Goal: Task Accomplishment & Management: Use online tool/utility

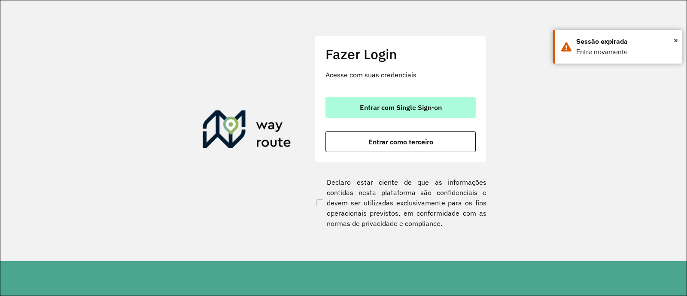
drag, startPoint x: 0, startPoint y: 0, endPoint x: 370, endPoint y: 108, distance: 385.4
click at [370, 108] on span "Entrar com Single Sign-on" at bounding box center [401, 107] width 82 height 7
click at [429, 109] on span "Entrar com Single Sign-on" at bounding box center [401, 107] width 82 height 7
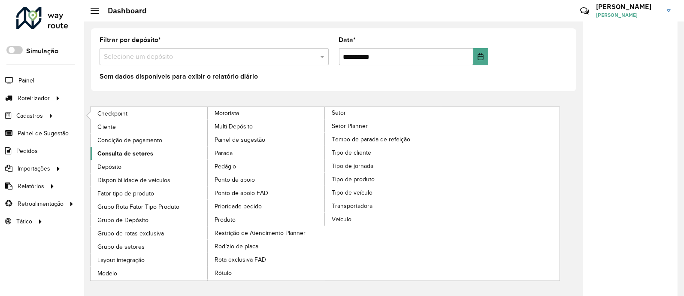
click at [110, 153] on span "Consulta de setores" at bounding box center [125, 153] width 56 height 9
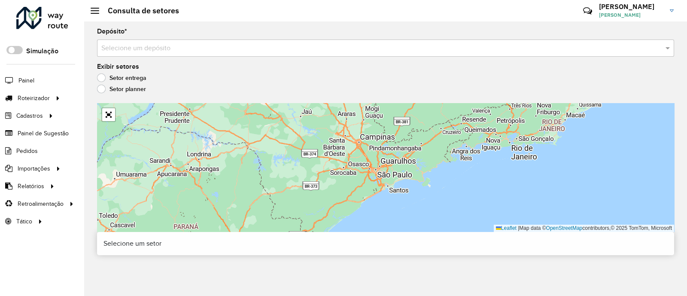
click at [159, 53] on div "Selecione um depósito" at bounding box center [385, 47] width 577 height 17
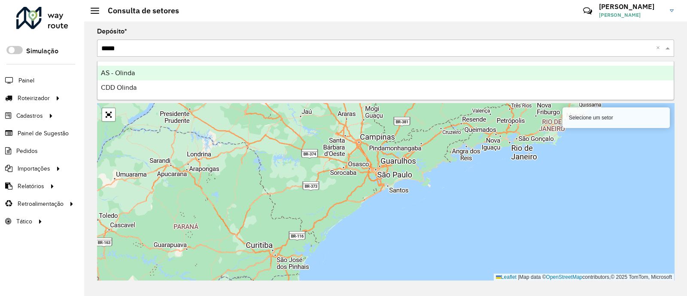
type input "******"
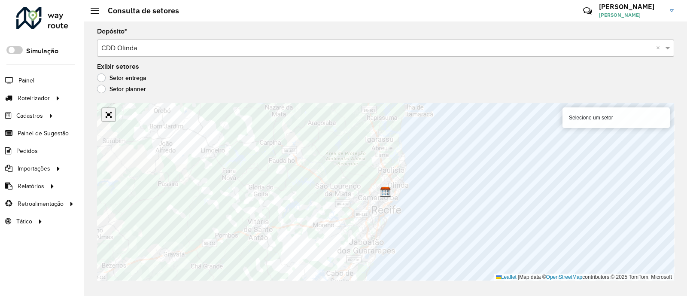
click at [109, 116] on link "Abrir mapa em tela cheia" at bounding box center [108, 114] width 13 height 13
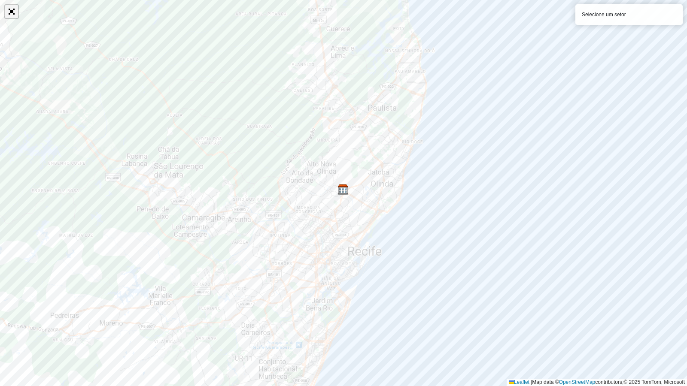
click at [13, 15] on link "Abrir mapa em tela cheia" at bounding box center [11, 11] width 13 height 13
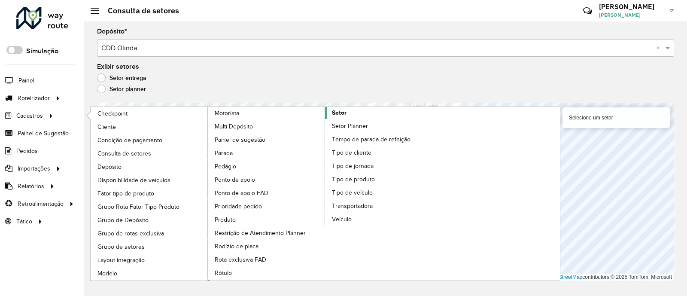
click at [355, 116] on link "Setor" at bounding box center [325, 193] width 235 height 173
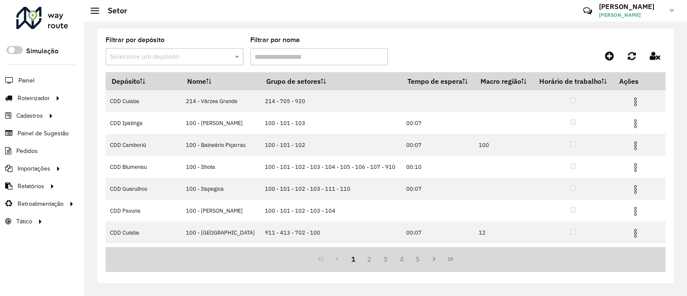
click at [198, 60] on input "text" at bounding box center [166, 57] width 112 height 10
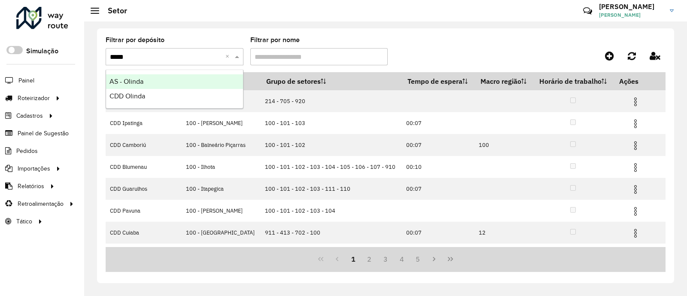
type input "******"
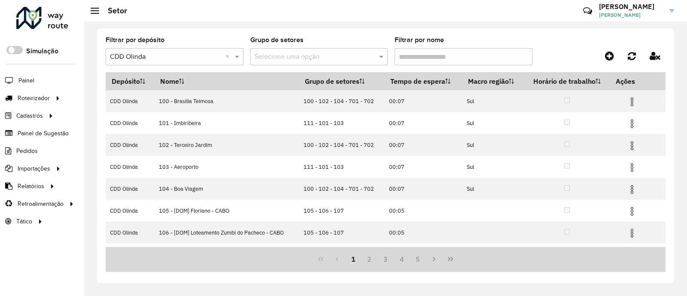
click at [426, 55] on input "Filtrar por nome" at bounding box center [463, 56] width 138 height 17
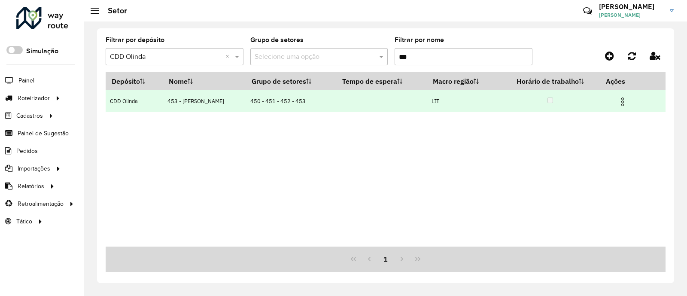
type input "***"
click at [620, 97] on img at bounding box center [622, 102] width 10 height 10
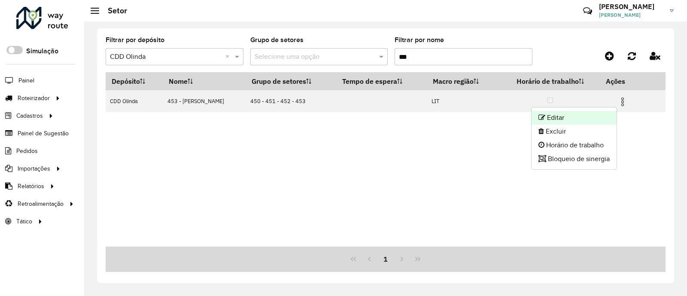
click at [584, 114] on li "Editar" at bounding box center [573, 118] width 85 height 14
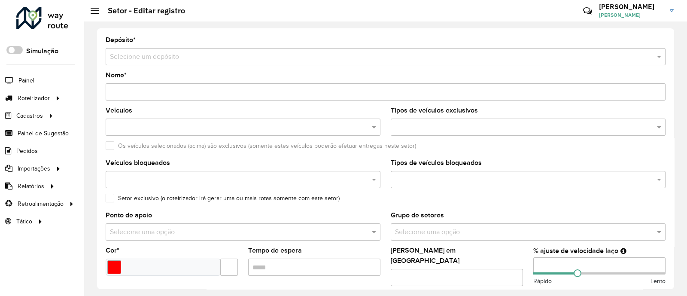
type input "**********"
type input "*******"
type input "***"
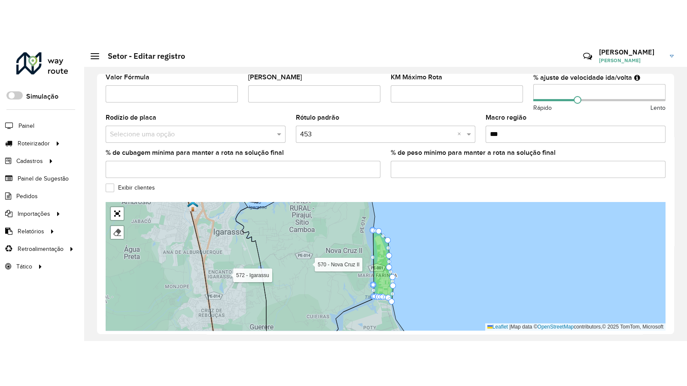
scroll to position [294, 0]
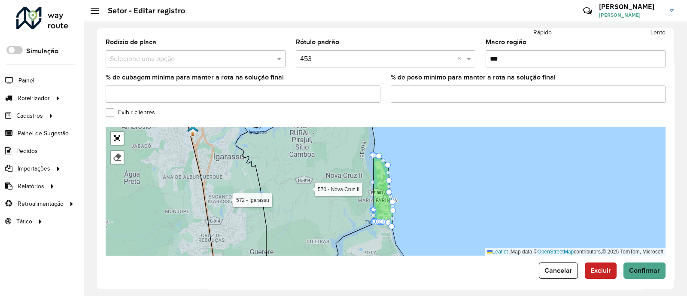
click at [108, 108] on label "Exibir clientes" at bounding box center [130, 112] width 49 height 9
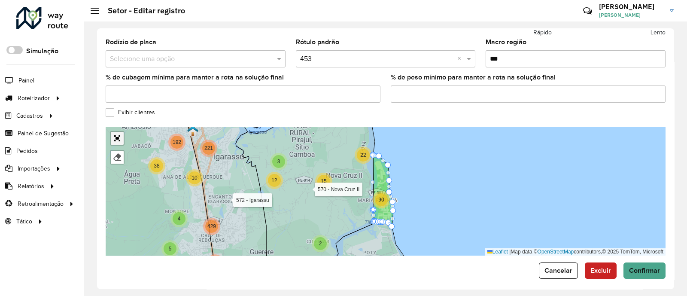
click at [118, 132] on link "Abrir mapa em tela cheia" at bounding box center [117, 138] width 13 height 13
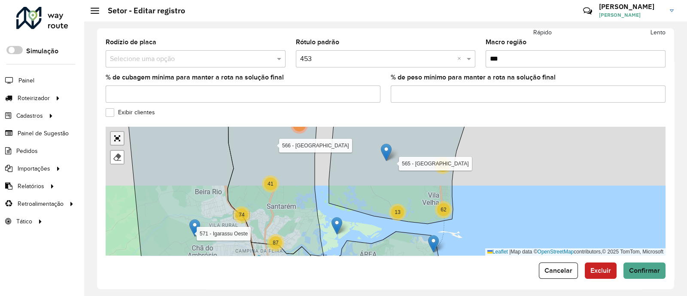
scroll to position [68, 0]
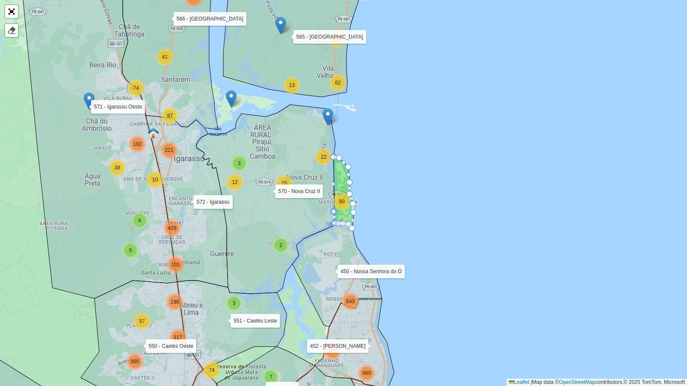
drag, startPoint x: 412, startPoint y: 211, endPoint x: 408, endPoint y: 158, distance: 53.4
click at [408, 158] on div "13 62 86 6 3 12 151 2 4 7 7 19 4 5 27 90 7 643 443 306 969 41 244 57 305 3 74 1…" at bounding box center [343, 193] width 687 height 386
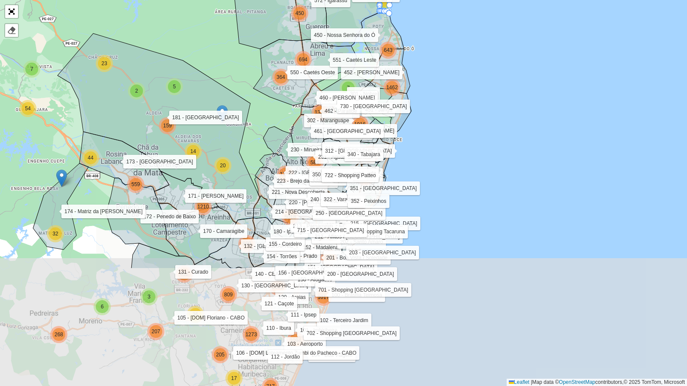
drag, startPoint x: 446, startPoint y: 256, endPoint x: 454, endPoint y: 100, distance: 156.4
click at [454, 100] on div "3 3 2 3 13 3 65 19 16 16 104 96 331 40 17 95 198 4 39 19 435 4 24 3 3 108 33 2 …" at bounding box center [343, 193] width 687 height 386
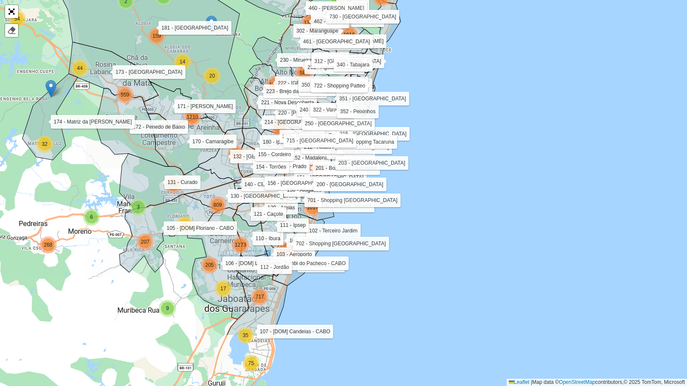
drag, startPoint x: 86, startPoint y: 276, endPoint x: 75, endPoint y: 186, distance: 90.3
click at [75, 186] on div "3 3 2 3 13 3 65 19 16 16 104 40 95 198 4 39 19 435 4 24 3 3 108 33 2 8 328 2 13…" at bounding box center [343, 193] width 687 height 386
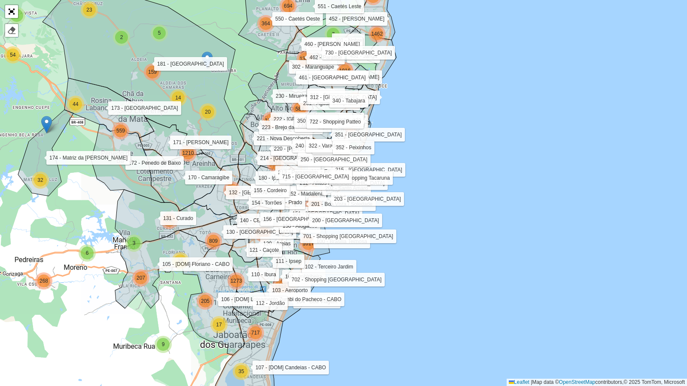
drag, startPoint x: 375, startPoint y: 238, endPoint x: 362, endPoint y: 300, distance: 63.1
click at [353, 295] on div "3 2 3 13 3 65 19 95 4 4 24 3 3 108 33 2 8 328 13 88 5 18 11 9 483 25 6 7 3 69 2…" at bounding box center [343, 193] width 687 height 386
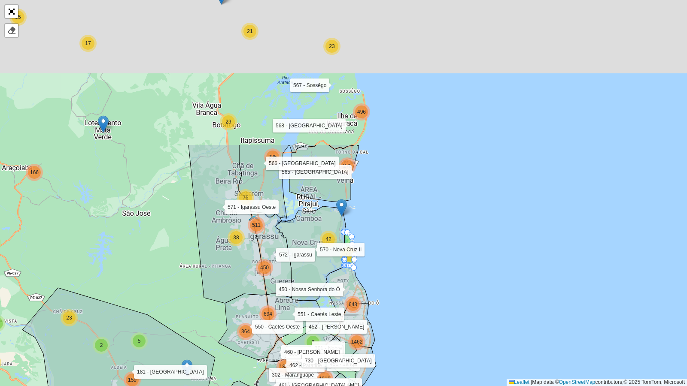
drag, startPoint x: 436, startPoint y: 237, endPoint x: 438, endPoint y: 306, distance: 68.7
click at [438, 295] on div "3 2 3 13 3 65 19 95 4 4 24 3 3 108 33 2 8 328 13 88 5 18 11 9 483 25 6 7 3 69 2…" at bounding box center [343, 193] width 687 height 386
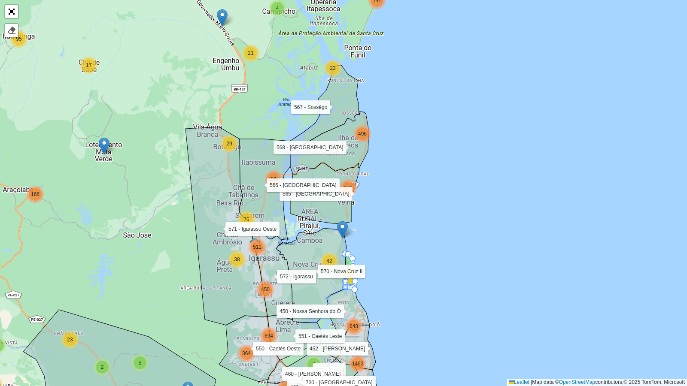
click at [18, 9] on div at bounding box center [11, 11] width 15 height 15
click at [7, 10] on link "Abrir mapa em tela cheia" at bounding box center [11, 11] width 13 height 13
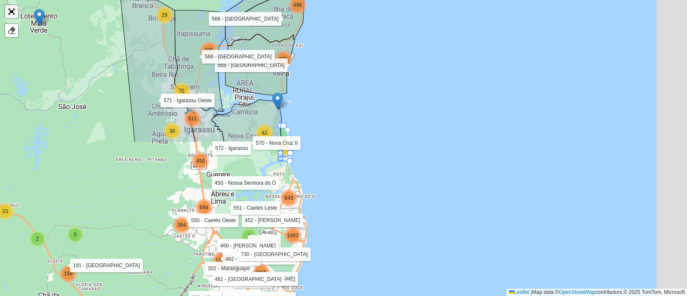
scroll to position [294, 0]
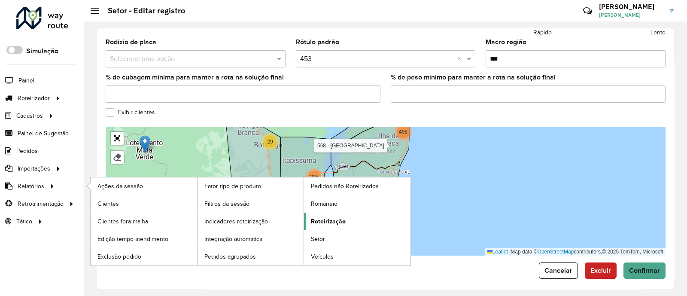
click at [326, 218] on span "Roteirização" at bounding box center [328, 221] width 35 height 9
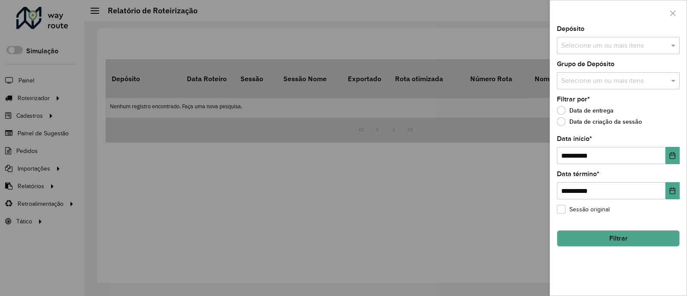
click at [603, 48] on input "text" at bounding box center [614, 46] width 110 height 10
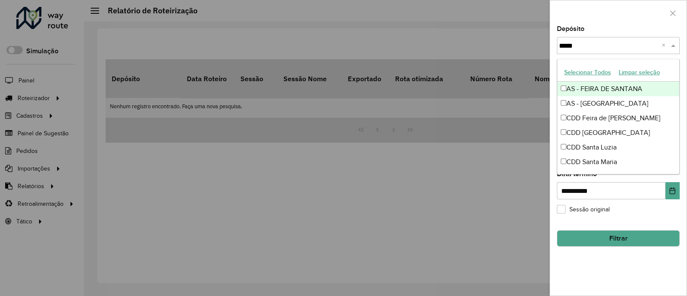
type input "*****"
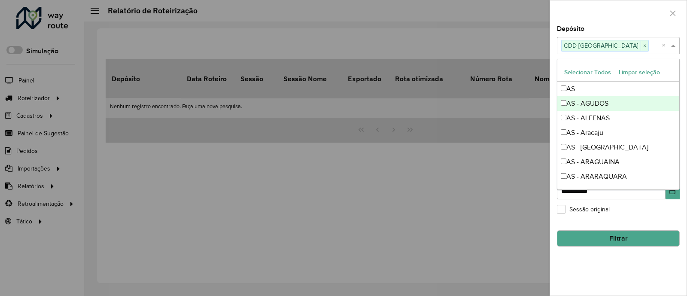
drag, startPoint x: 674, startPoint y: 46, endPoint x: 673, endPoint y: 50, distance: 4.3
click at [674, 45] on span at bounding box center [674, 45] width 11 height 10
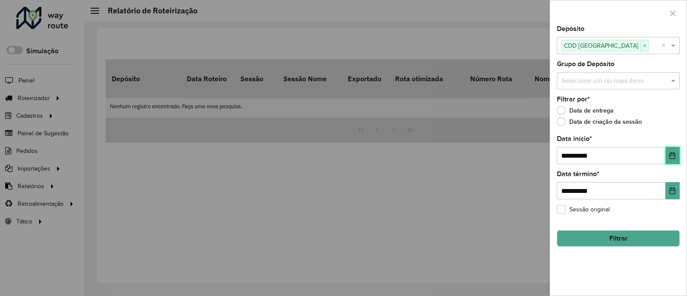
click at [667, 159] on button "Choose Date" at bounding box center [672, 155] width 14 height 17
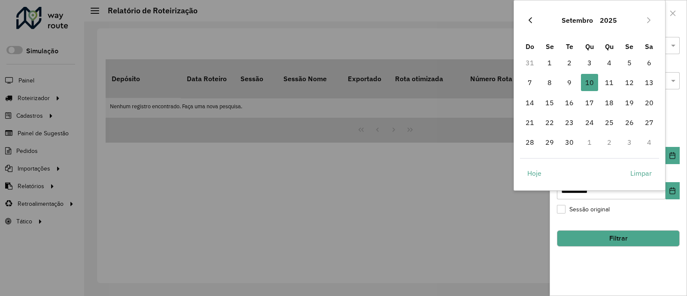
click at [527, 20] on icon "Previous Month" at bounding box center [530, 20] width 7 height 7
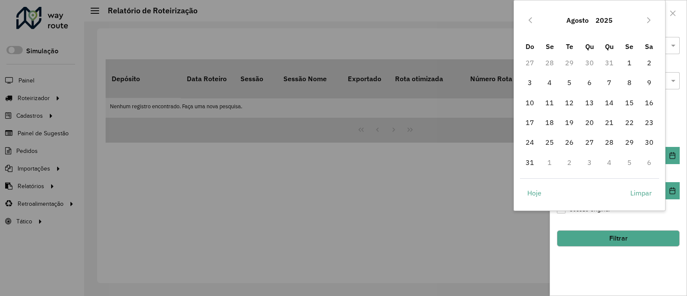
click at [527, 20] on icon "Previous Month" at bounding box center [530, 20] width 7 height 7
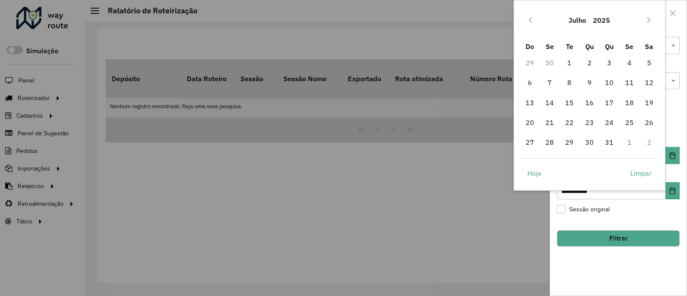
click at [527, 20] on icon "Previous Month" at bounding box center [530, 20] width 7 height 7
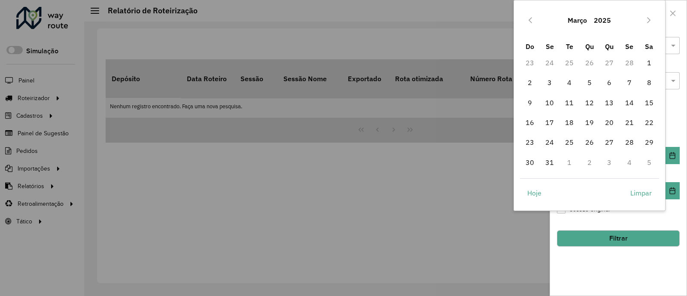
click at [527, 20] on icon "Previous Month" at bounding box center [530, 20] width 7 height 7
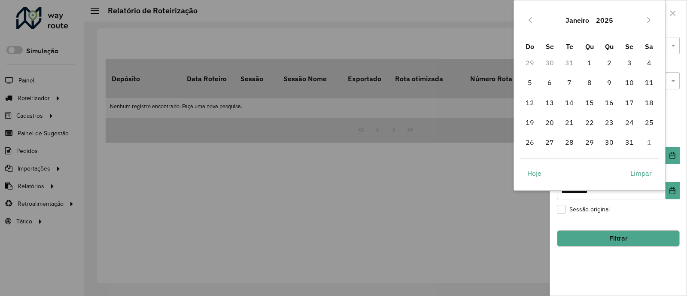
click at [527, 20] on icon "Previous Month" at bounding box center [530, 20] width 7 height 7
click at [649, 20] on icon "Next Month" at bounding box center [648, 20] width 3 height 6
click at [589, 61] on span "1" at bounding box center [589, 62] width 17 height 17
type input "**********"
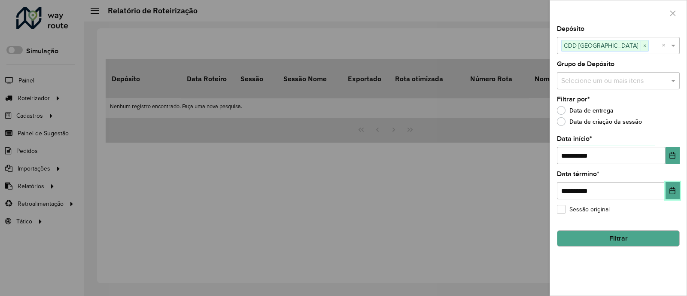
click at [667, 193] on button "Choose Date" at bounding box center [672, 190] width 14 height 17
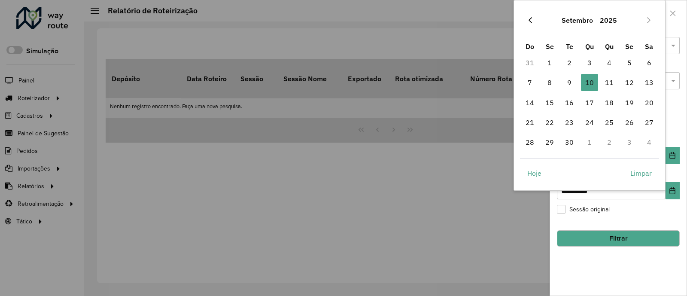
click at [527, 20] on icon "Previous Month" at bounding box center [530, 20] width 7 height 7
click at [648, 17] on icon "Next Month" at bounding box center [648, 20] width 7 height 7
click at [615, 142] on span "31" at bounding box center [608, 141] width 17 height 17
type input "**********"
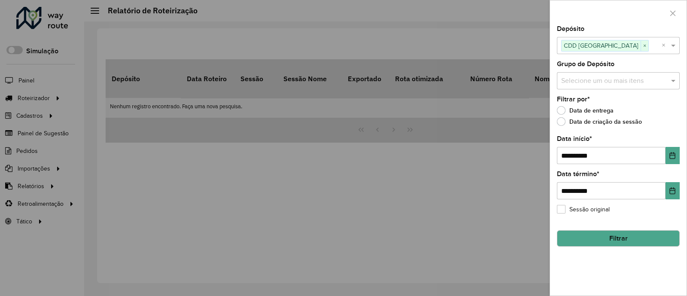
click at [606, 239] on button "Filtrar" at bounding box center [618, 238] width 123 height 16
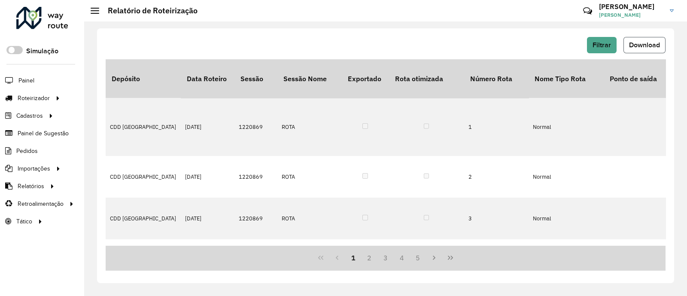
click at [637, 47] on span "Download" at bounding box center [644, 44] width 31 height 7
click at [609, 44] on span "Filtrar" at bounding box center [601, 44] width 18 height 7
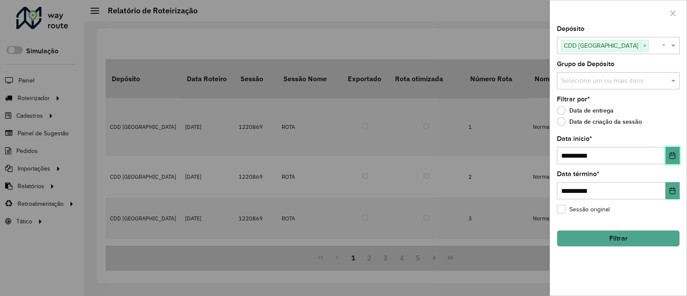
click at [669, 156] on icon "Choose Date" at bounding box center [672, 155] width 7 height 7
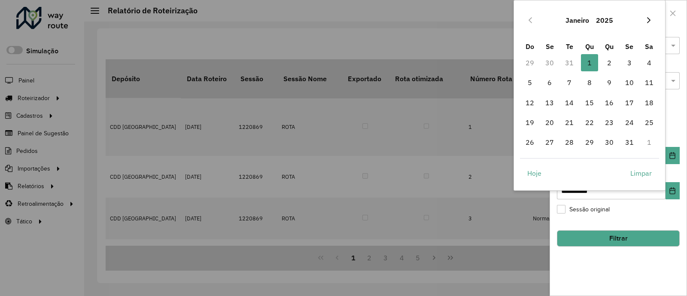
click at [650, 18] on icon "Next Month" at bounding box center [648, 20] width 7 height 7
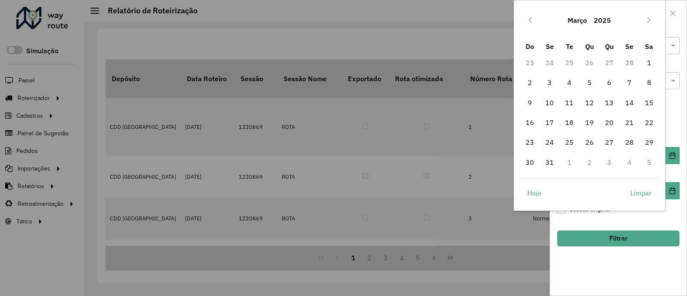
click at [650, 18] on icon "Next Month" at bounding box center [648, 20] width 7 height 7
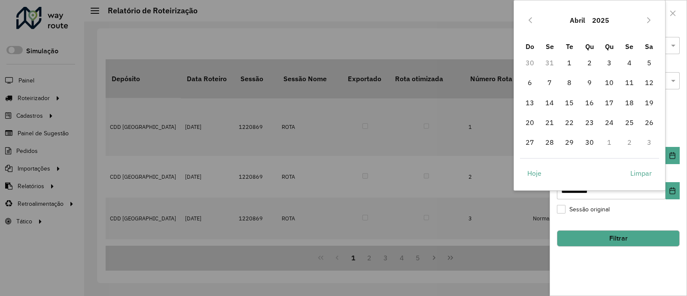
click at [650, 18] on icon "Next Month" at bounding box center [648, 20] width 7 height 7
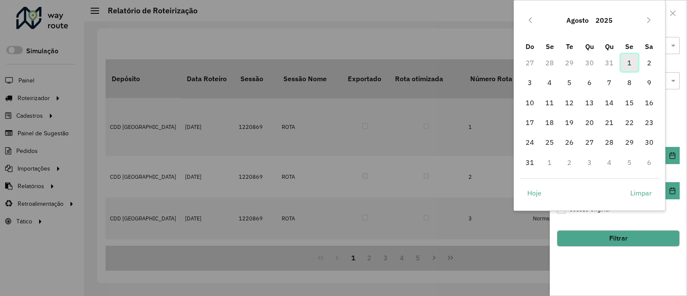
click at [625, 67] on span "1" at bounding box center [629, 62] width 17 height 17
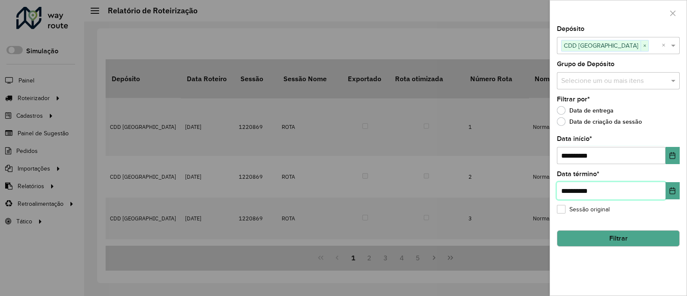
click at [663, 188] on input "**********" at bounding box center [611, 190] width 109 height 17
click at [670, 189] on icon "Choose Date" at bounding box center [672, 190] width 7 height 7
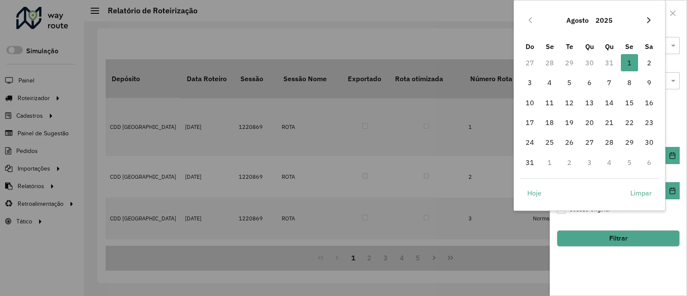
click at [648, 23] on button "Next Month" at bounding box center [649, 20] width 14 height 14
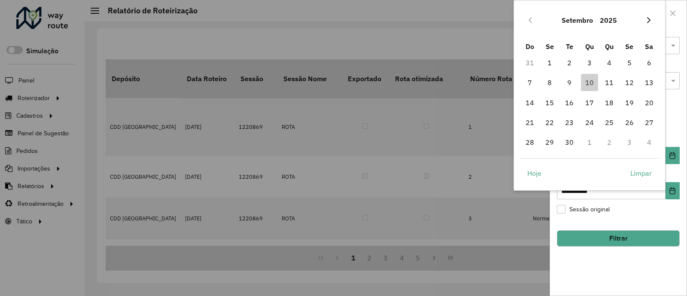
click at [650, 22] on icon "Next Month" at bounding box center [648, 20] width 7 height 7
click at [527, 21] on icon "Previous Month" at bounding box center [530, 20] width 7 height 7
click at [594, 81] on span "10" at bounding box center [589, 82] width 17 height 17
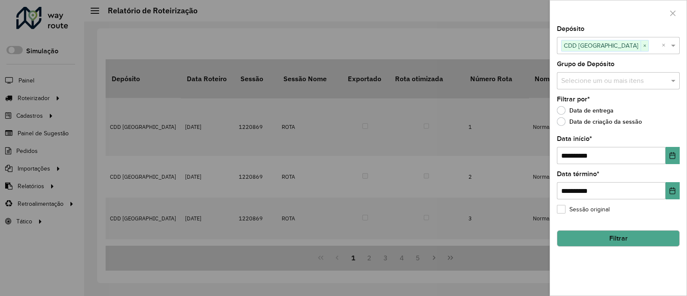
click at [636, 244] on button "Filtrar" at bounding box center [618, 238] width 123 height 16
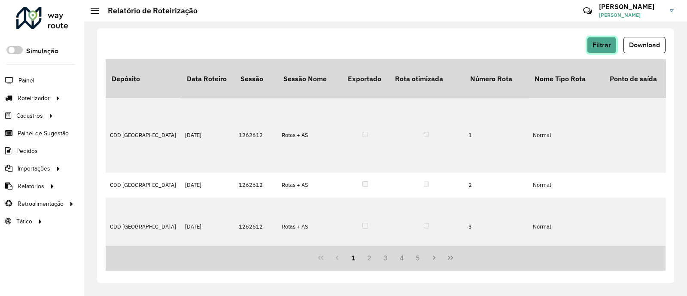
click at [609, 48] on span "Filtrar" at bounding box center [601, 44] width 18 height 7
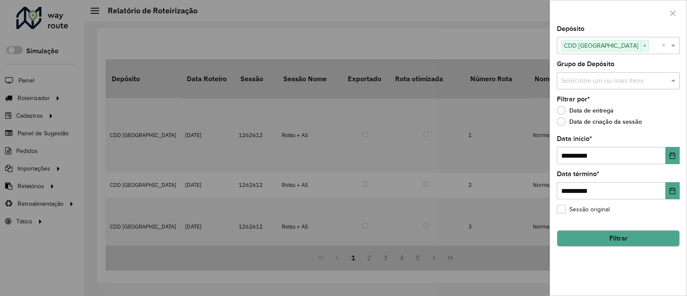
click at [636, 238] on button "Filtrar" at bounding box center [618, 238] width 123 height 16
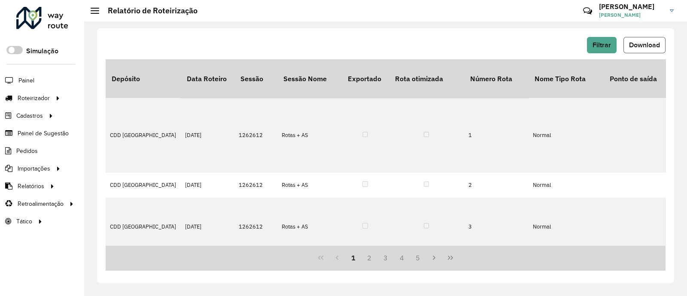
click at [638, 46] on span "Download" at bounding box center [644, 44] width 31 height 7
click at [592, 44] on button "Filtrar" at bounding box center [602, 45] width 30 height 16
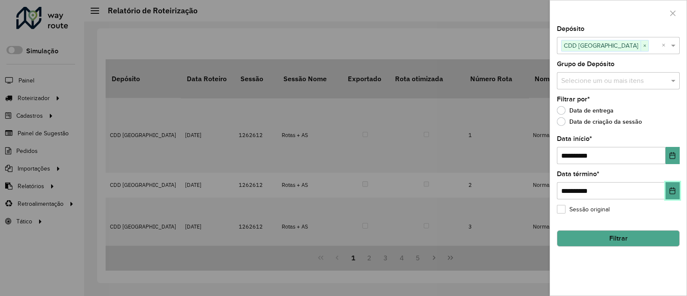
click at [672, 188] on icon "Choose Date" at bounding box center [673, 190] width 6 height 7
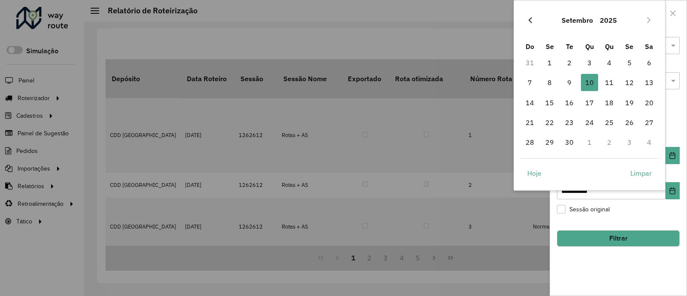
click at [531, 20] on icon "Previous Month" at bounding box center [530, 20] width 7 height 7
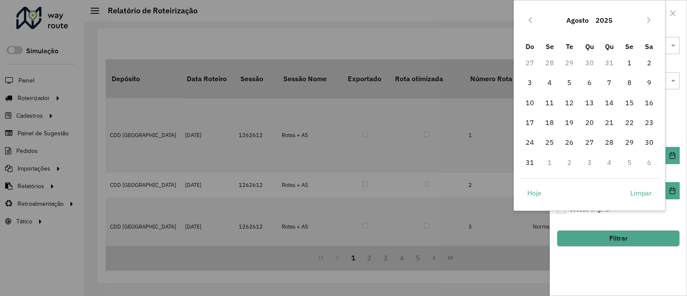
click at [531, 20] on icon "Previous Month" at bounding box center [530, 20] width 7 height 7
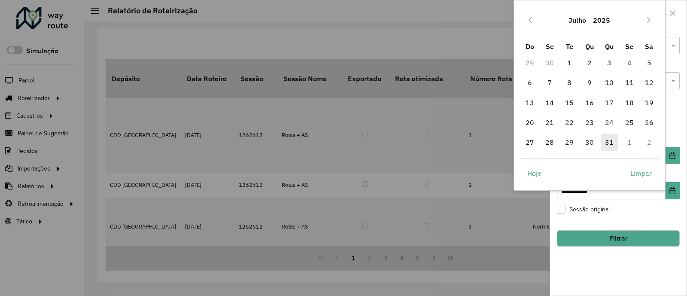
click at [609, 140] on span "31" at bounding box center [608, 141] width 17 height 17
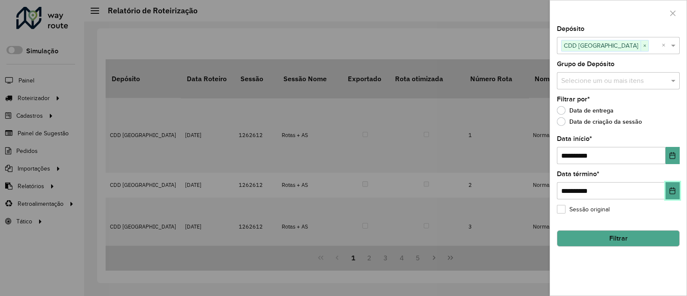
click at [670, 184] on button "Choose Date" at bounding box center [672, 190] width 14 height 17
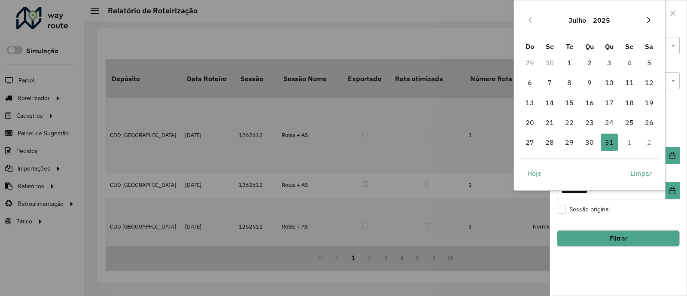
click at [649, 22] on icon "Next Month" at bounding box center [648, 20] width 7 height 7
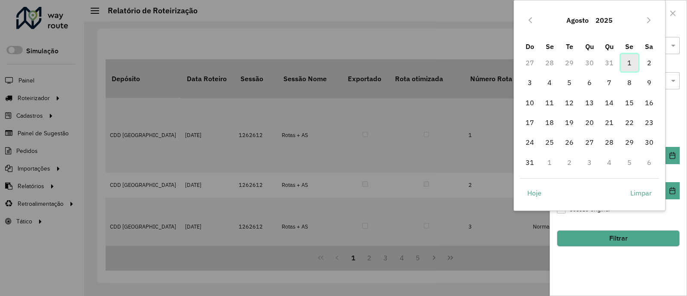
click at [624, 63] on span "1" at bounding box center [629, 62] width 17 height 17
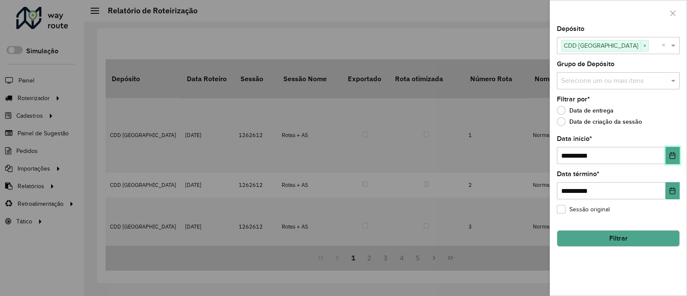
click at [669, 155] on icon "Choose Date" at bounding box center [672, 155] width 7 height 7
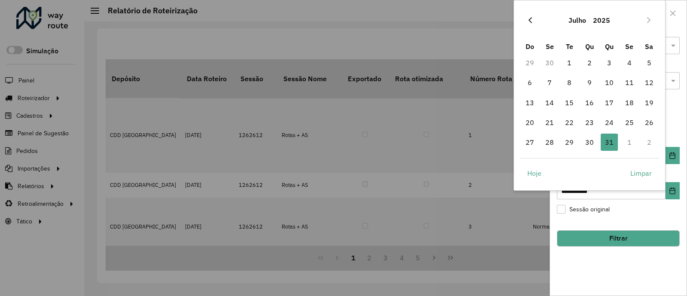
click at [532, 20] on icon "Previous Month" at bounding box center [530, 20] width 7 height 7
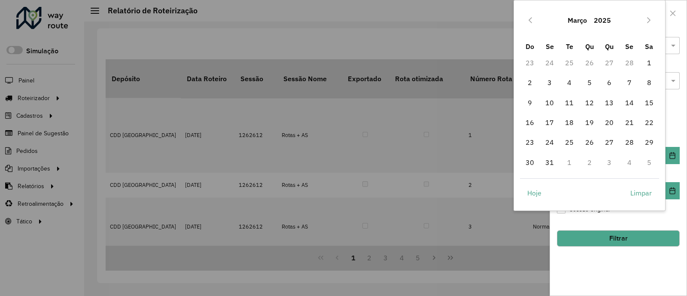
click at [532, 20] on icon "Previous Month" at bounding box center [530, 20] width 7 height 7
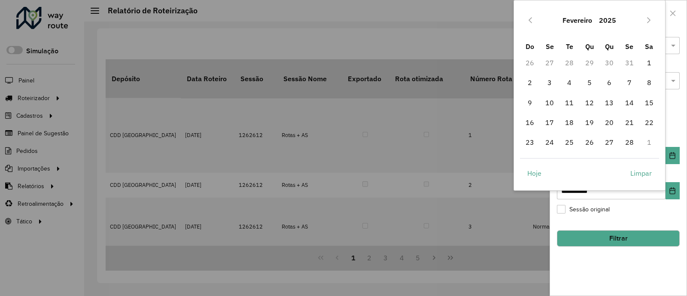
click at [532, 20] on icon "Previous Month" at bounding box center [530, 20] width 7 height 7
click at [585, 67] on span "1" at bounding box center [589, 62] width 17 height 17
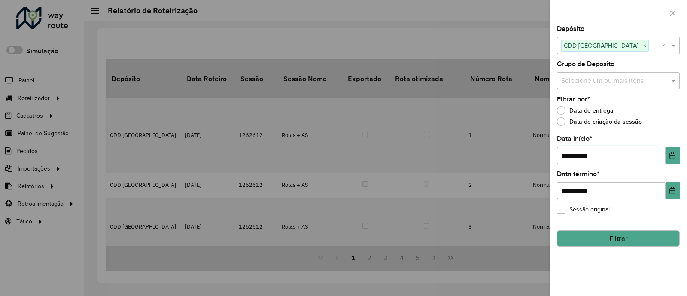
click at [628, 235] on button "Filtrar" at bounding box center [618, 238] width 123 height 16
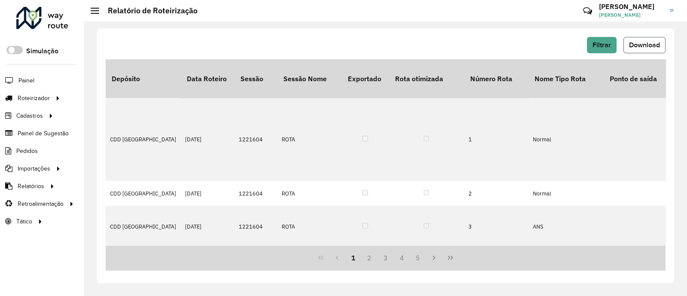
click at [639, 49] on button "Download" at bounding box center [644, 45] width 42 height 16
